Goal: Information Seeking & Learning: Learn about a topic

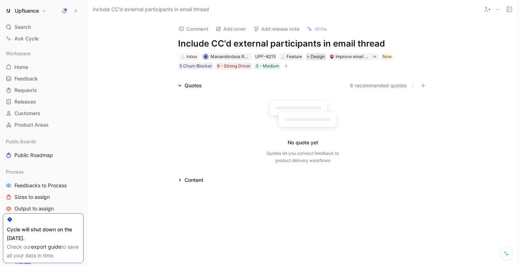
click at [319, 57] on span "Design" at bounding box center [318, 56] width 14 height 7
click at [184, 178] on div "Content" at bounding box center [190, 179] width 31 height 9
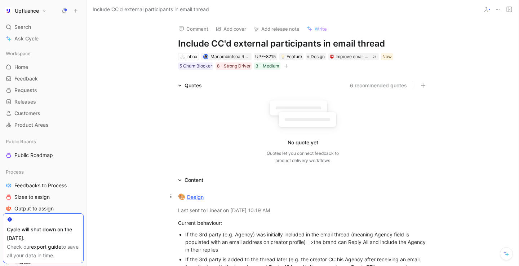
click at [197, 198] on link "Design" at bounding box center [195, 197] width 17 height 6
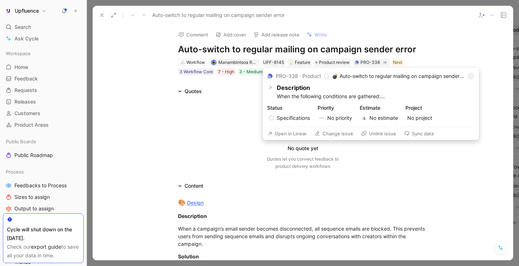
click at [294, 133] on button "Open in Linear" at bounding box center [287, 133] width 46 height 10
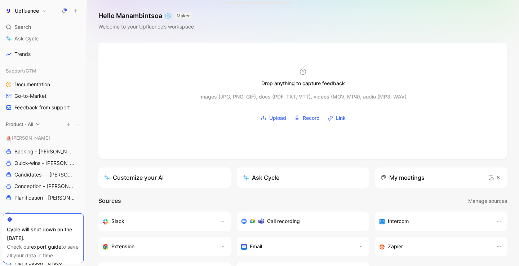
scroll to position [213, 0]
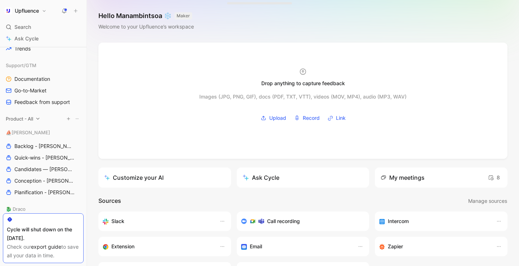
click at [38, 119] on icon at bounding box center [37, 118] width 5 height 5
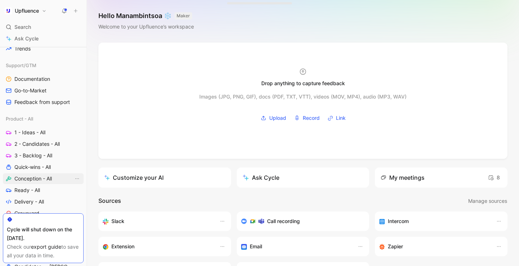
click at [34, 177] on span "Conception - All" at bounding box center [32, 178] width 37 height 7
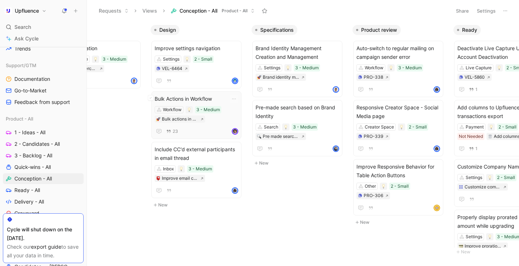
scroll to position [0, 152]
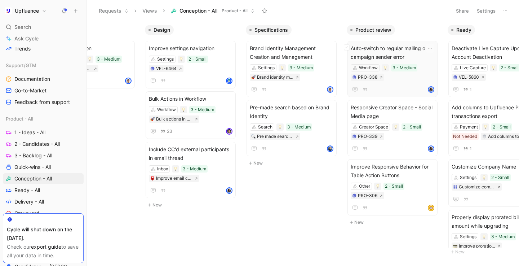
click at [400, 81] on div "Auto-switch to regular mailing on campaign sender error Workflow 3 - Medium PRO…" at bounding box center [393, 69] width 84 height 50
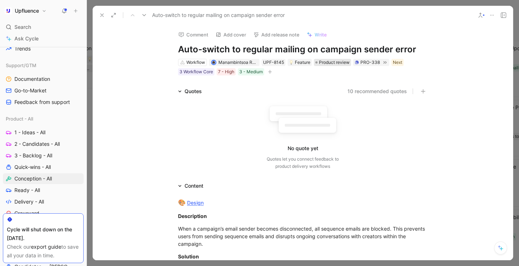
click at [322, 63] on span "Product review" at bounding box center [334, 62] width 31 height 7
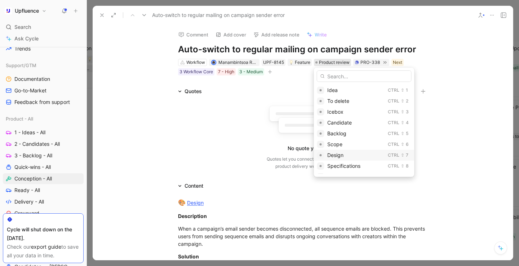
click at [337, 154] on span "Design" at bounding box center [335, 155] width 16 height 6
